Goal: Communication & Community: Answer question/provide support

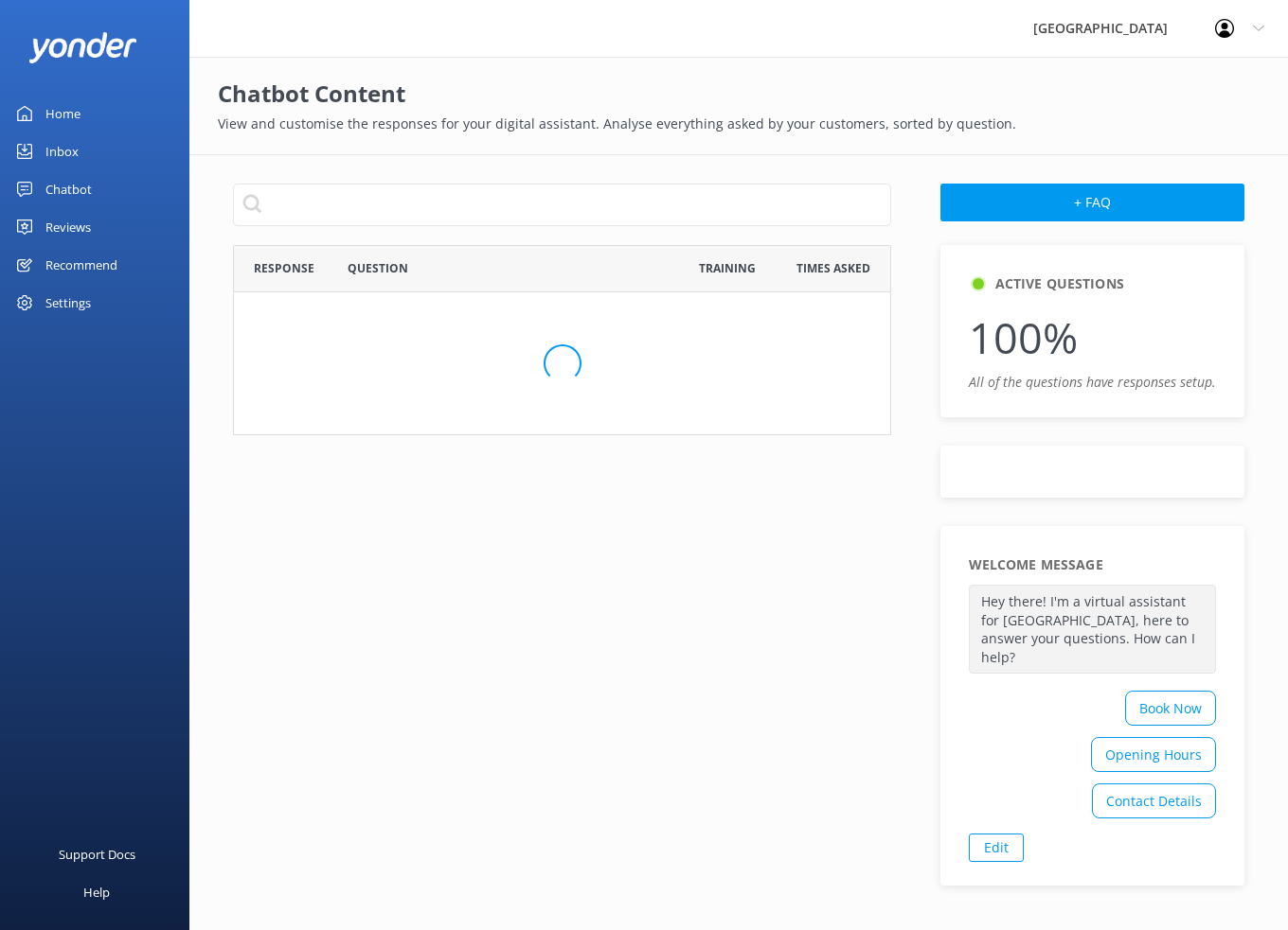
scroll to position [15, 15]
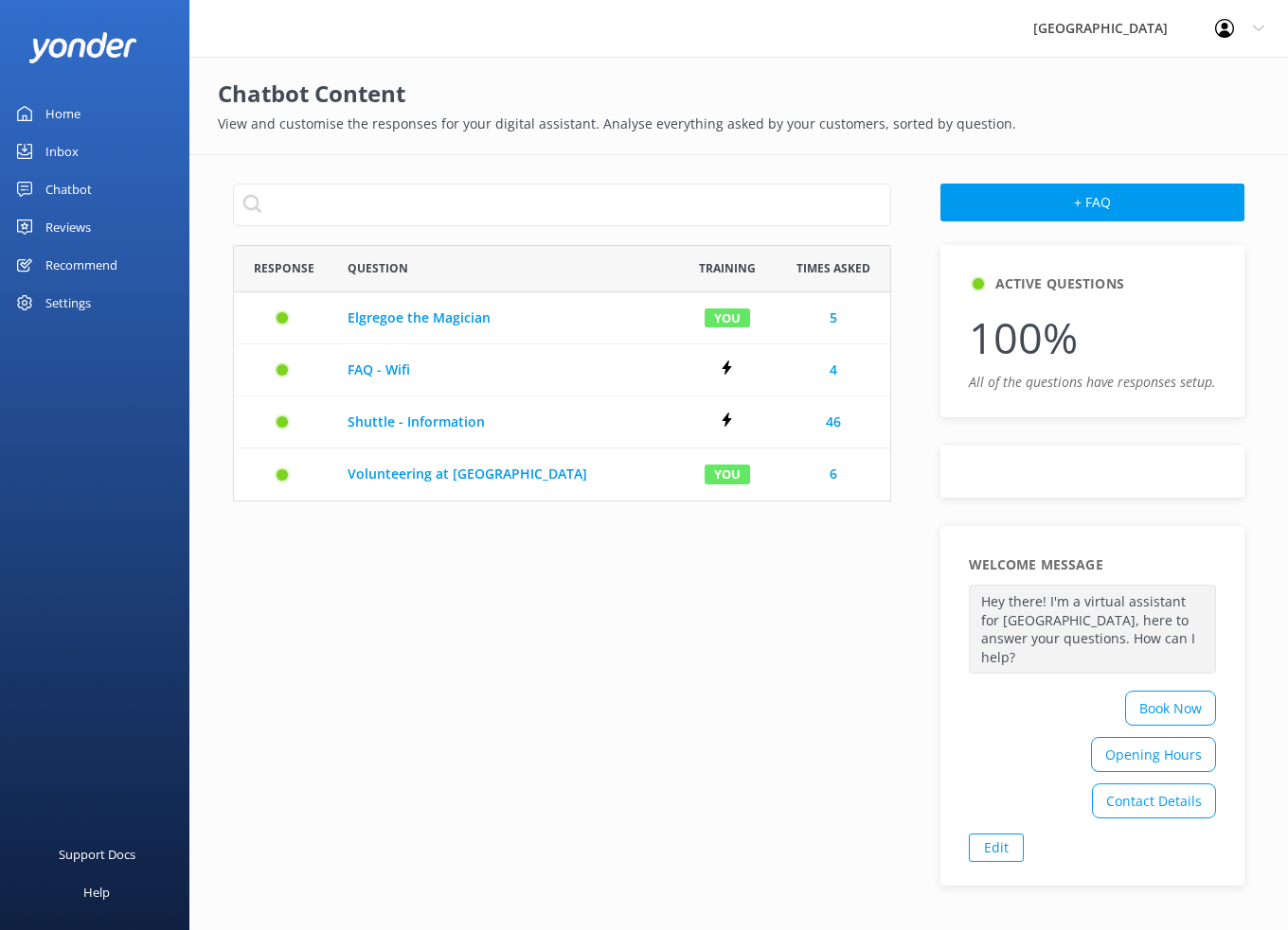
drag, startPoint x: 83, startPoint y: 231, endPoint x: 168, endPoint y: 218, distance: 86.0
click at [83, 231] on div "Reviews" at bounding box center [69, 227] width 46 height 38
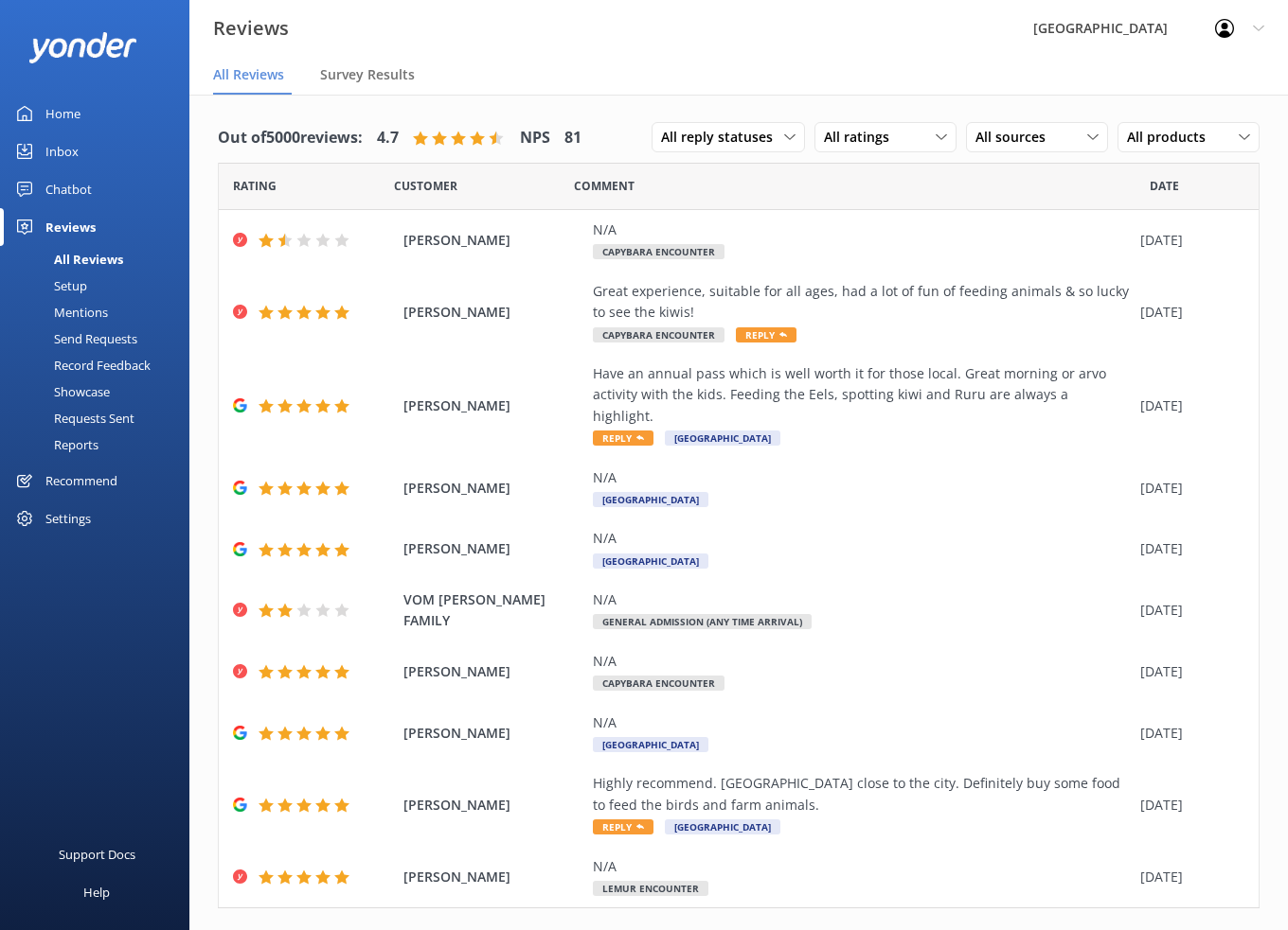
click at [107, 246] on div "All Reviews" at bounding box center [67, 259] width 112 height 27
click at [935, 136] on icon at bounding box center [941, 138] width 11 height 11
click at [872, 290] on div "Detractors" at bounding box center [884, 292] width 87 height 19
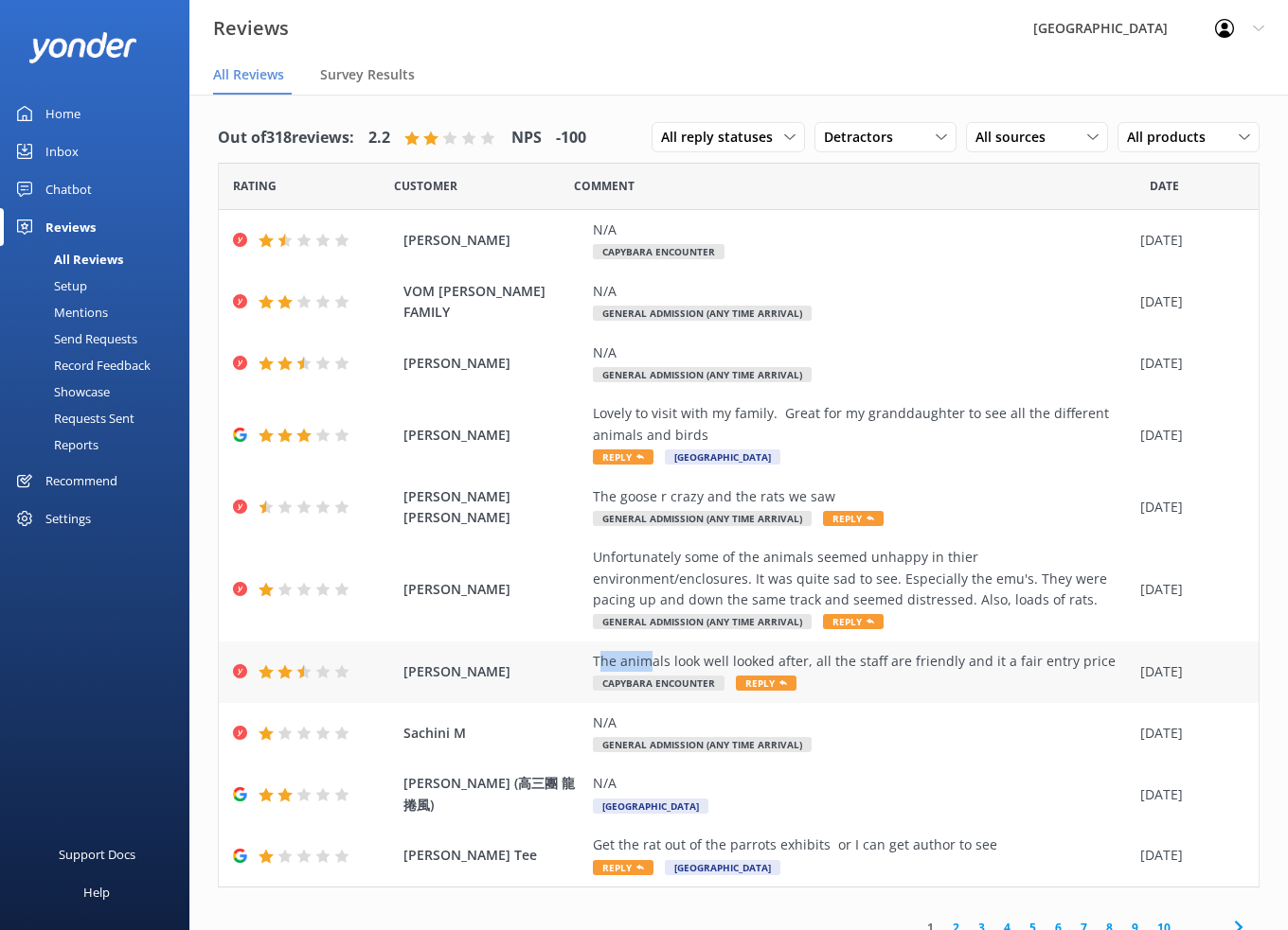
click at [646, 655] on div "The animals look well looked after, all the staff are friendly and it a fair en…" at bounding box center [862, 661] width 537 height 21
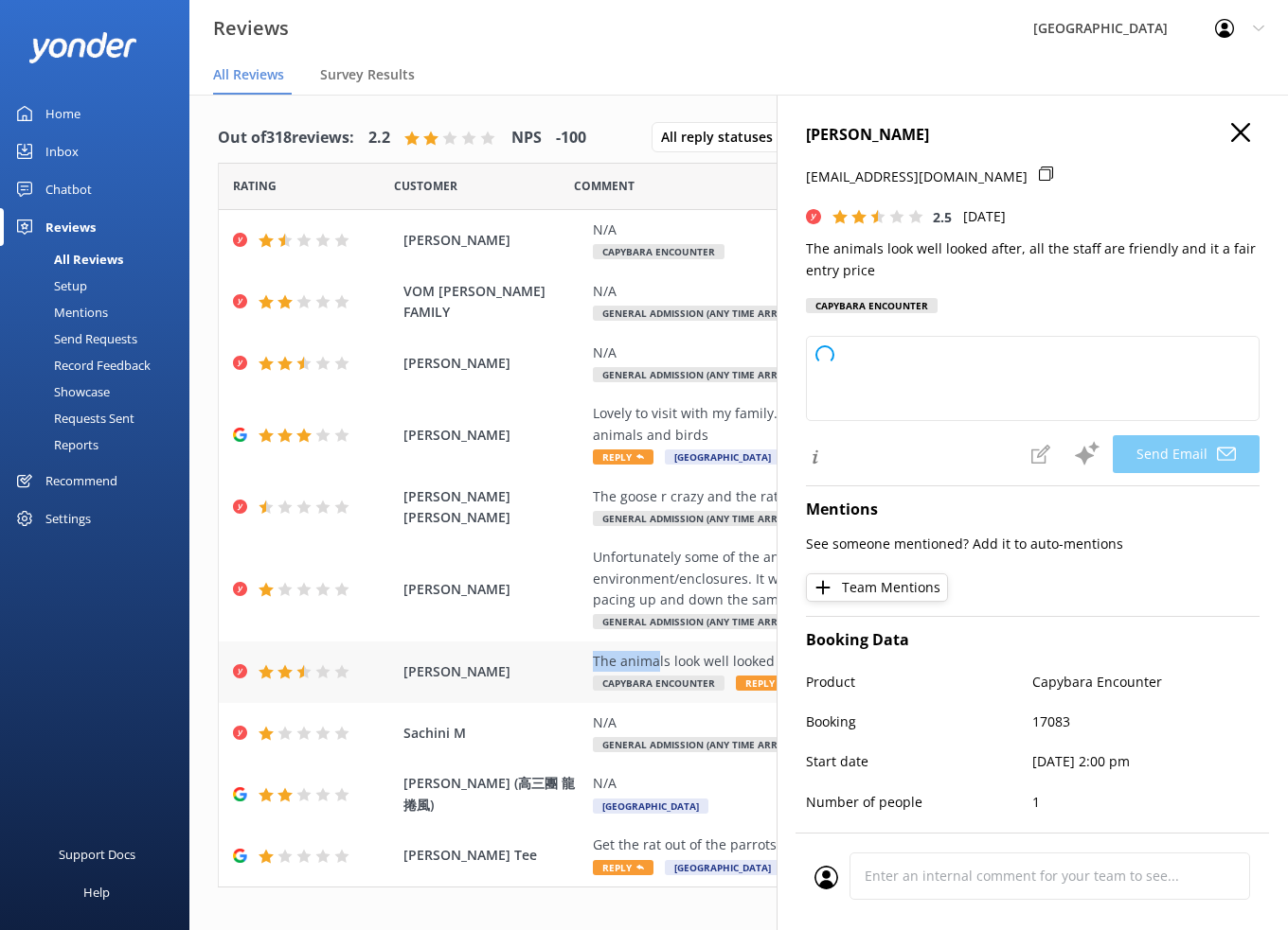
type textarea "Thank you for your feedback, [PERSON_NAME]! We're glad you noticed how well our…"
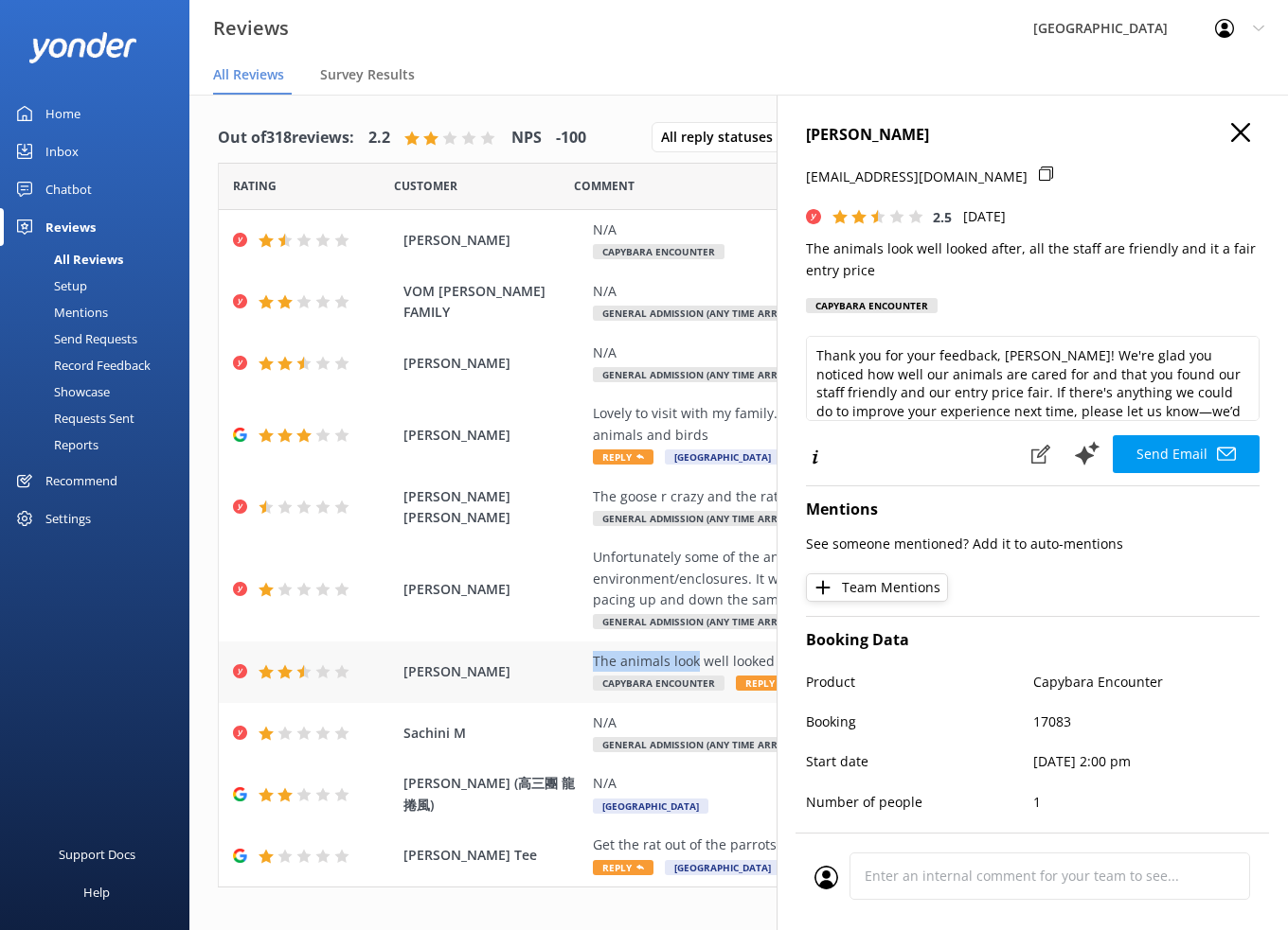
drag, startPoint x: 593, startPoint y: 657, endPoint x: 697, endPoint y: 654, distance: 104.0
click at [697, 654] on div "The animals look well looked after, all the staff are friendly and it a fair en…" at bounding box center [862, 661] width 537 height 21
click at [1231, 133] on icon "button" at bounding box center [1240, 133] width 19 height 19
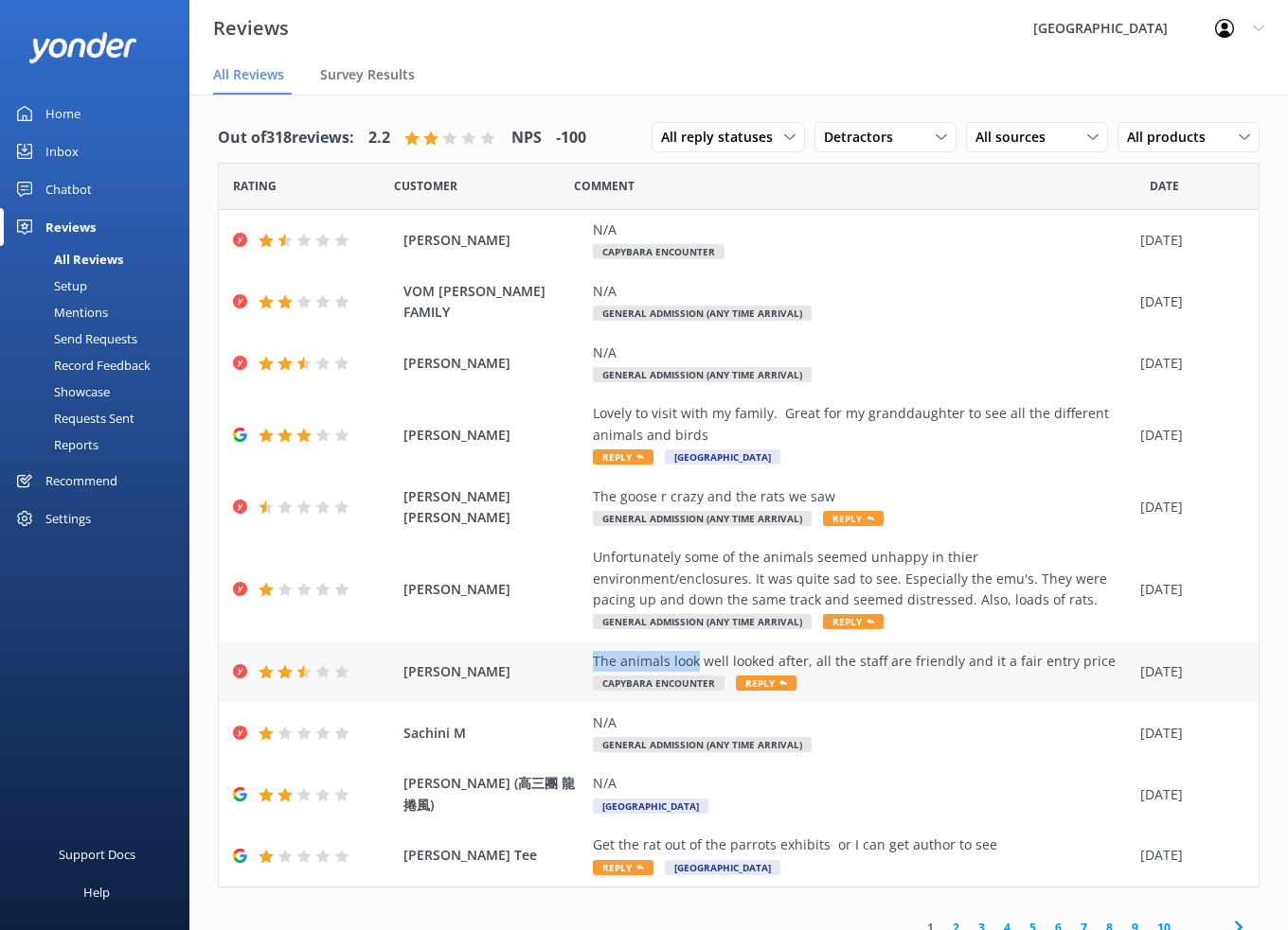
click at [584, 655] on div "[PERSON_NAME] The animals look well looked after, all the staff are friendly an…" at bounding box center [738, 672] width 1039 height 61
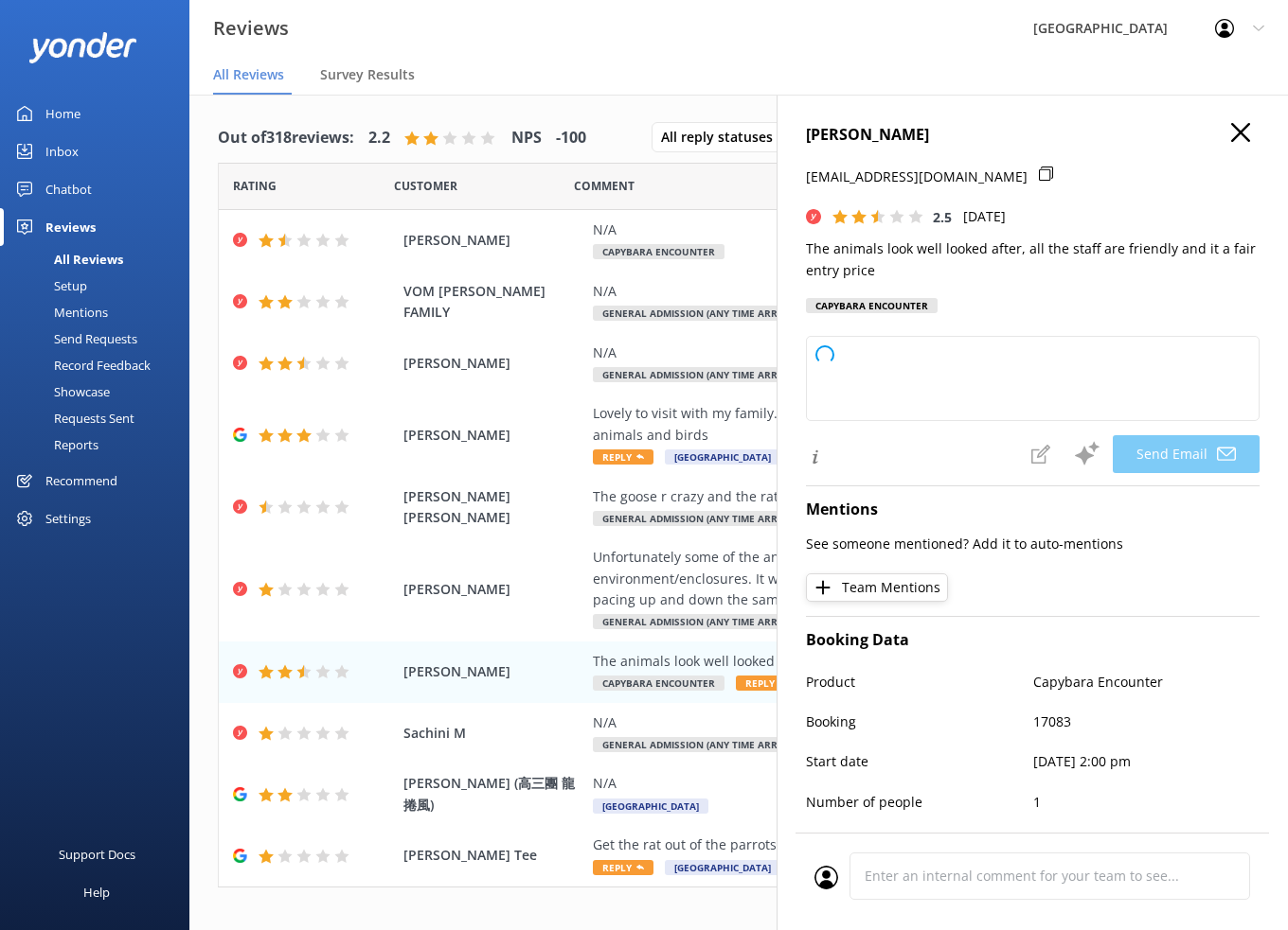
type textarea "Hi [PERSON_NAME], Thank you for your feedback and kind words about our animals …"
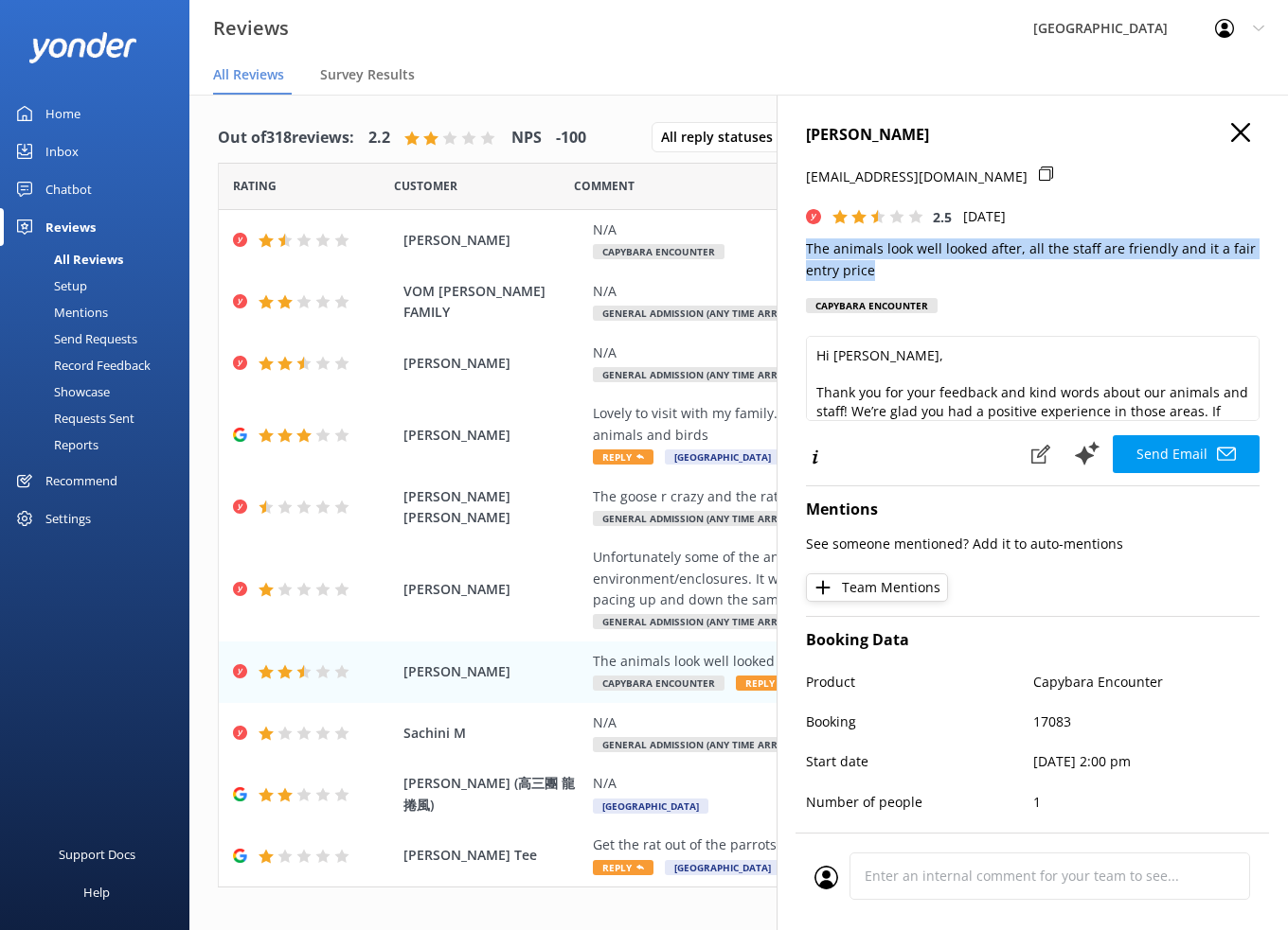
drag, startPoint x: 806, startPoint y: 246, endPoint x: 872, endPoint y: 271, distance: 70.6
click at [872, 271] on p "The animals look well looked after, all the staff are friendly and it a fair en…" at bounding box center [1033, 260] width 453 height 43
copy p "The animals look well looked after, all the staff are friendly and it a fair en…"
click at [1231, 136] on use "button" at bounding box center [1240, 133] width 19 height 19
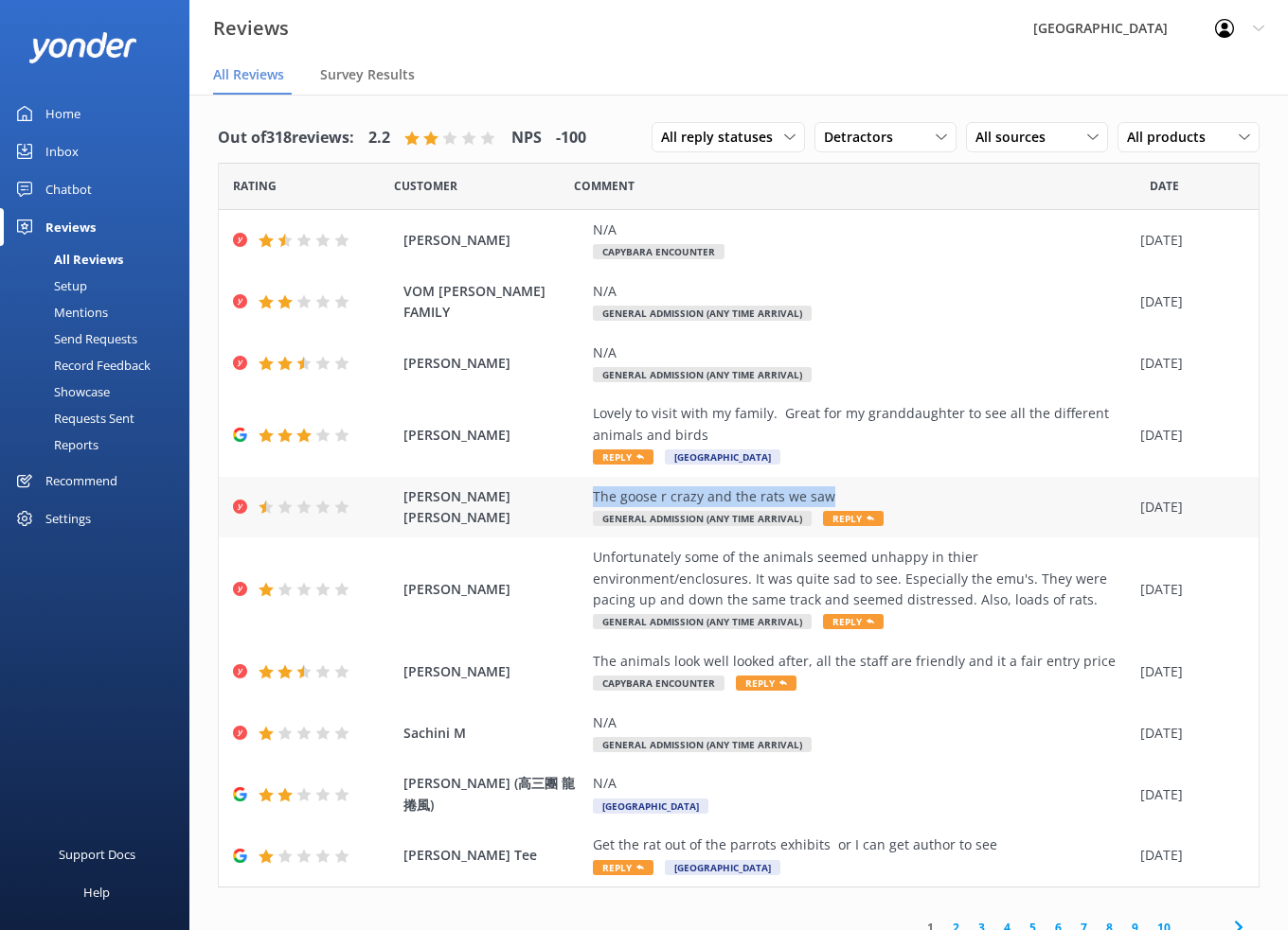
drag, startPoint x: 591, startPoint y: 495, endPoint x: 830, endPoint y: 495, distance: 239.0
click at [830, 495] on div "[PERSON_NAME] [PERSON_NAME] The goose r crazy and the rats we saw General Admis…" at bounding box center [738, 508] width 1039 height 61
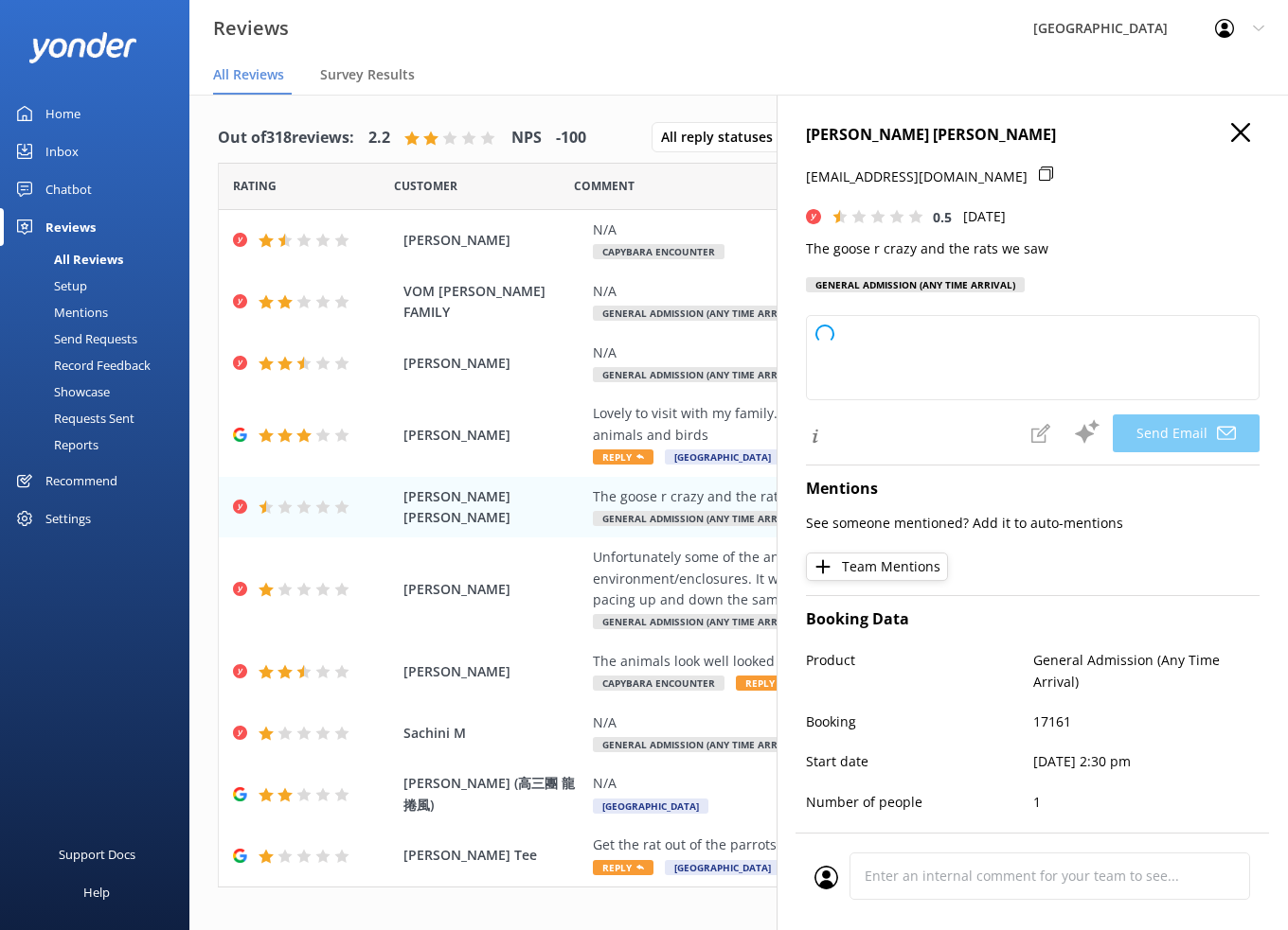
type textarea "Hi [PERSON_NAME], Thank you for your feedback. We're sorry to hear about your e…"
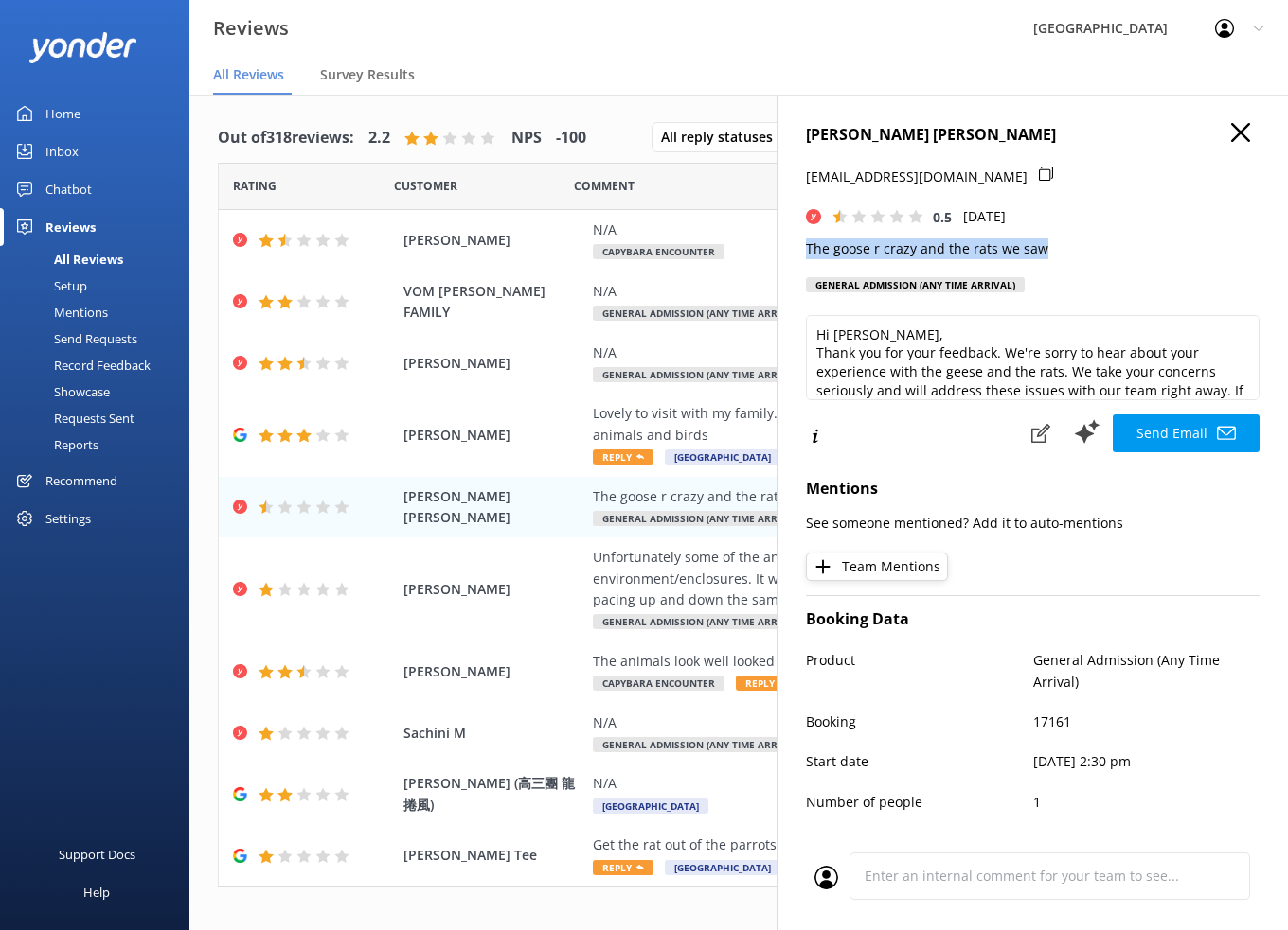
drag, startPoint x: 816, startPoint y: 497, endPoint x: 1041, endPoint y: 249, distance: 334.9
click at [1041, 249] on div "[PERSON_NAME] [PERSON_NAME] [EMAIL_ADDRESS][DOMAIN_NAME] 0.5 [DATE] The goose r…" at bounding box center [1032, 559] width 512 height 930
copy p "The goose r crazy and the rats we saw"
click at [1209, 124] on h4 "[PERSON_NAME] [PERSON_NAME]" at bounding box center [1033, 136] width 453 height 25
click at [1231, 136] on use "button" at bounding box center [1240, 133] width 19 height 19
